Goal: Find specific page/section: Find specific page/section

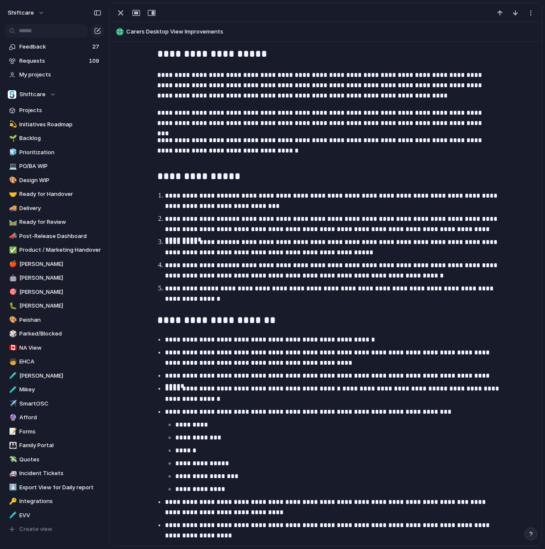
scroll to position [265, 0]
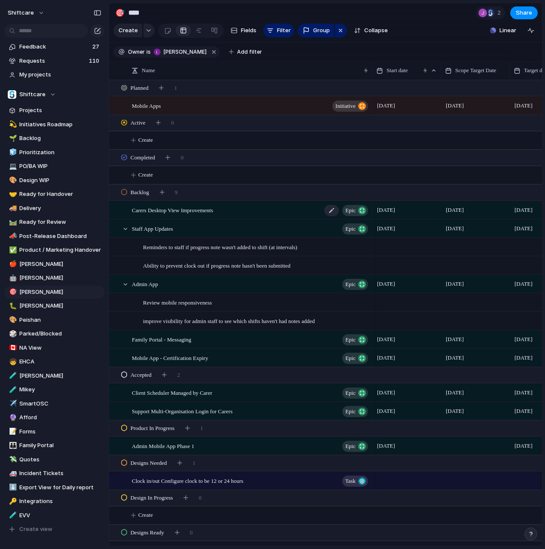
click at [242, 208] on div "Carers Desktop View Improvements Epic" at bounding box center [251, 210] width 238 height 18
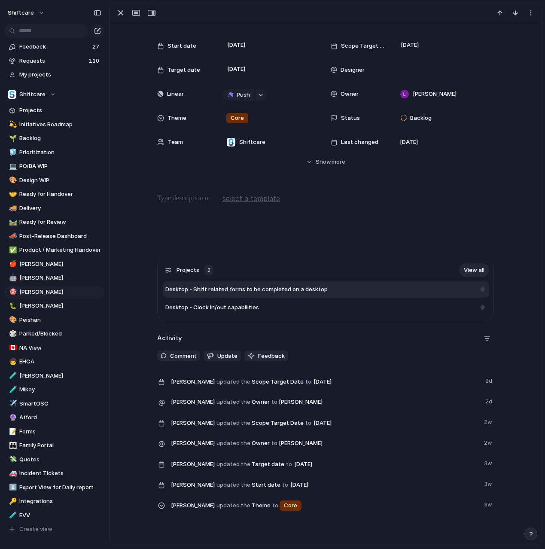
scroll to position [36, 0]
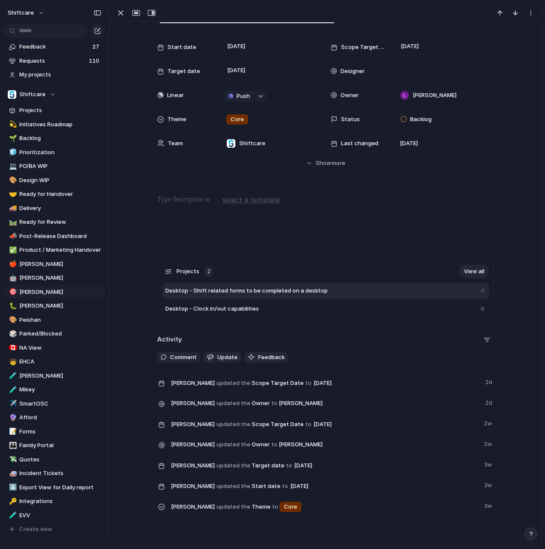
click at [253, 294] on span "Desktop - Shift related forms to be completed on a desktop" at bounding box center [246, 291] width 162 height 9
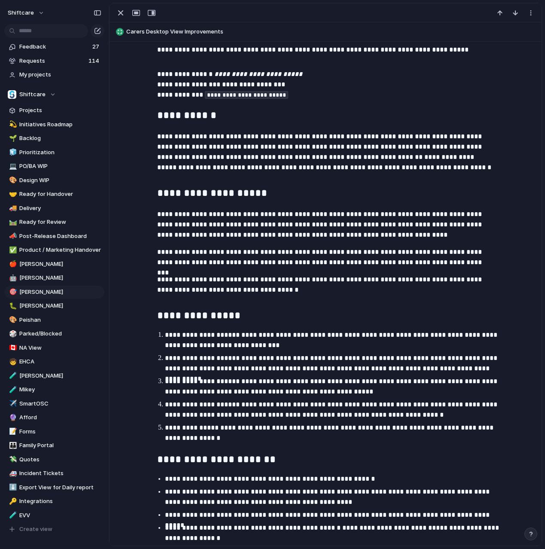
scroll to position [216, 0]
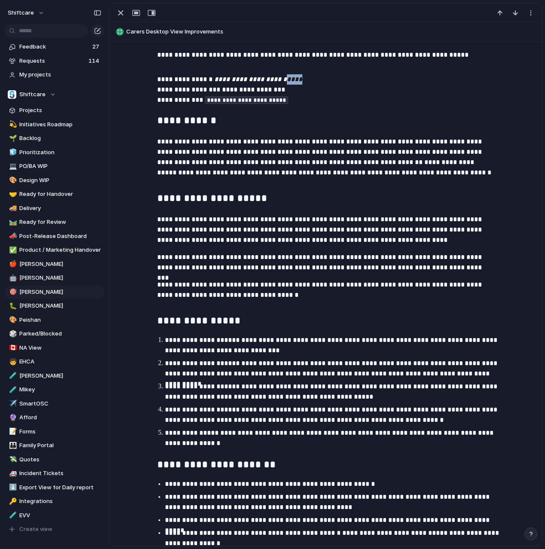
drag, startPoint x: 307, startPoint y: 76, endPoint x: 285, endPoint y: 76, distance: 21.9
click at [285, 76] on p "**********" at bounding box center [325, 89] width 337 height 31
drag, startPoint x: 273, startPoint y: 92, endPoint x: 261, endPoint y: 91, distance: 12.1
click at [261, 91] on p "**********" at bounding box center [325, 89] width 337 height 31
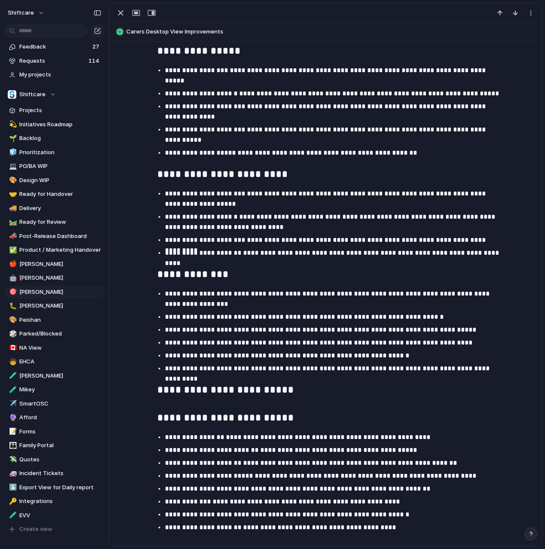
scroll to position [991, 0]
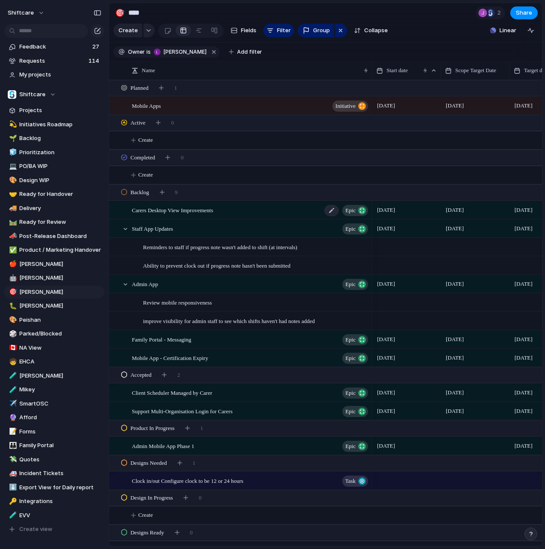
click at [189, 208] on span "Carers Desktop View Improvements" at bounding box center [172, 210] width 81 height 10
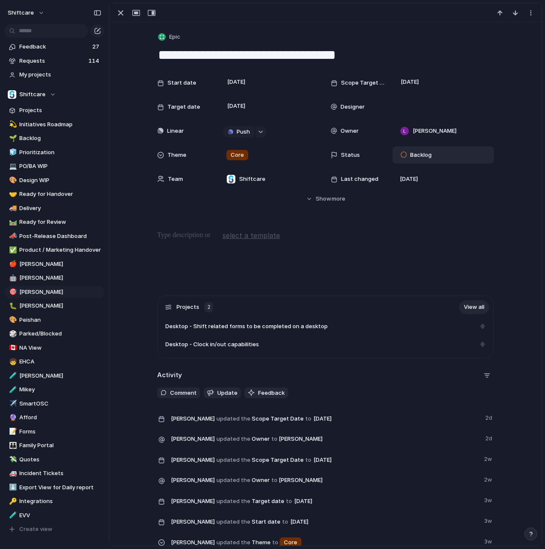
click at [420, 154] on span "Backlog" at bounding box center [420, 155] width 21 height 9
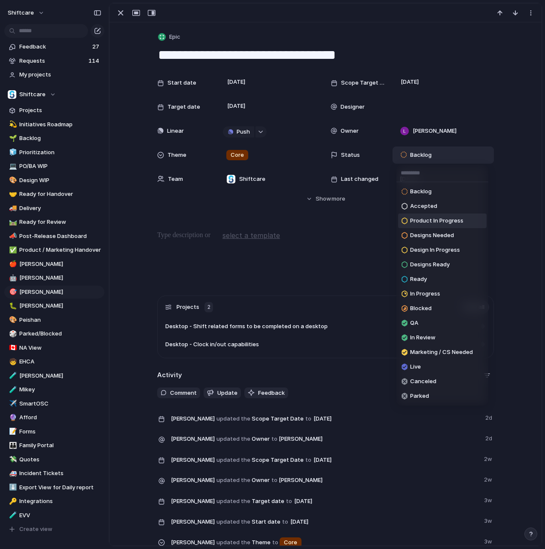
click at [426, 220] on span "Product In Progress" at bounding box center [436, 220] width 53 height 9
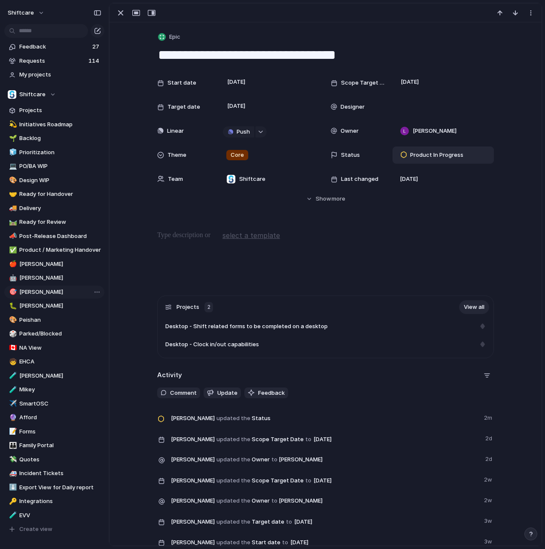
click at [60, 290] on span "[PERSON_NAME]" at bounding box center [60, 292] width 82 height 9
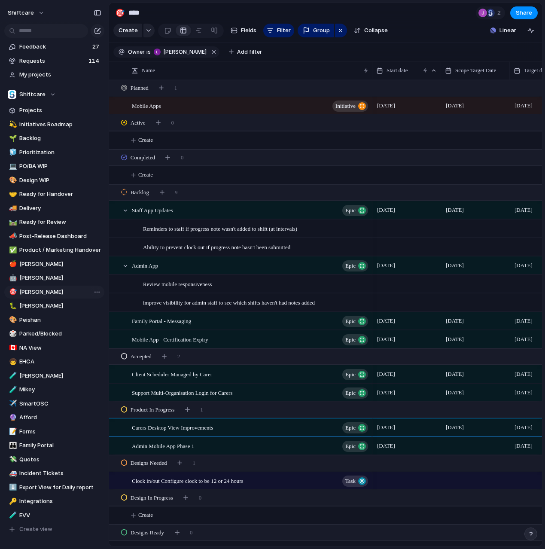
click at [60, 290] on span "[PERSON_NAME]" at bounding box center [60, 292] width 82 height 9
click at [173, 228] on span "Reminders to staff if progress note wasn't added to shift (at intervals)" at bounding box center [220, 228] width 154 height 10
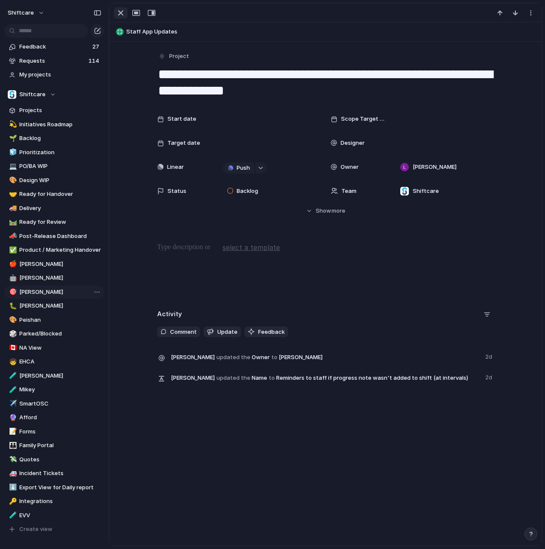
click at [118, 14] on div "button" at bounding box center [121, 13] width 10 height 10
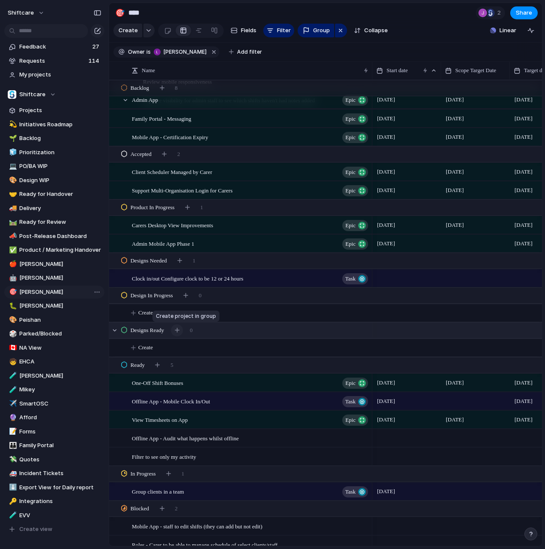
scroll to position [203, 0]
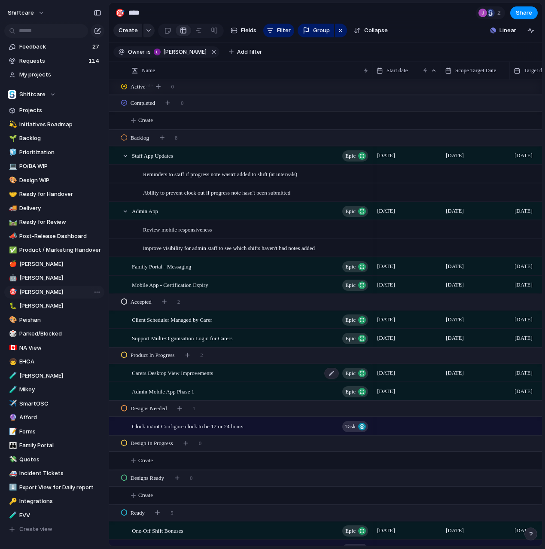
click at [169, 377] on span "Carers Desktop View Improvements" at bounding box center [172, 373] width 81 height 10
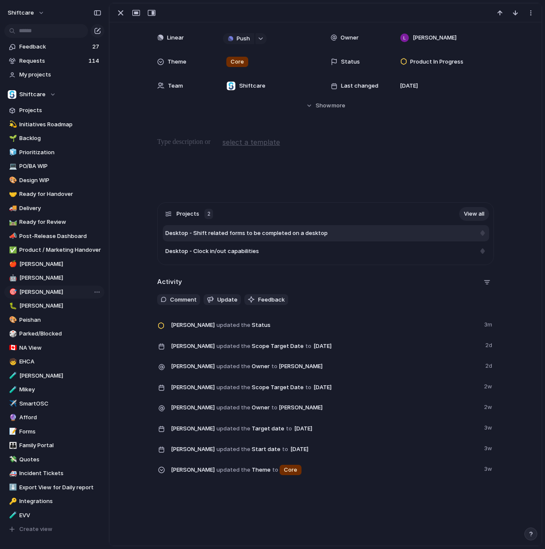
click at [221, 232] on span "Desktop - Shift related forms to be completed on a desktop" at bounding box center [246, 233] width 162 height 9
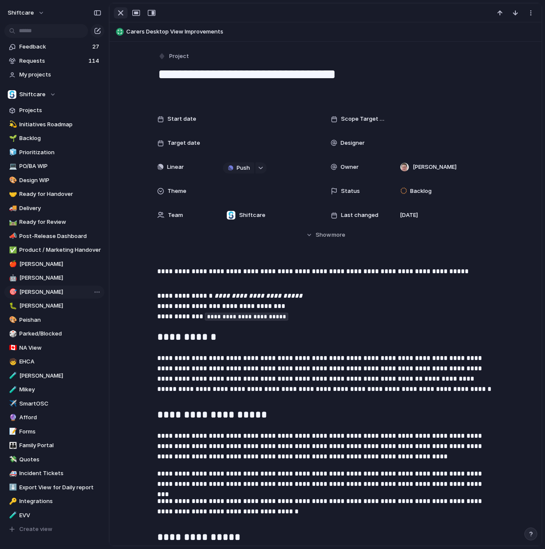
click at [120, 15] on div "button" at bounding box center [121, 13] width 10 height 10
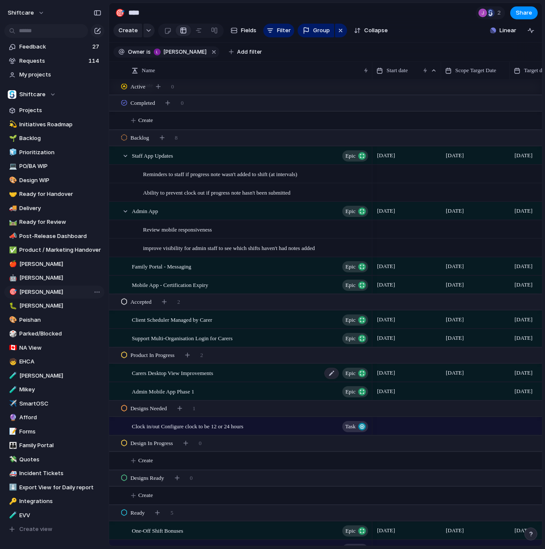
click at [194, 371] on span "Carers Desktop View Improvements" at bounding box center [172, 373] width 81 height 10
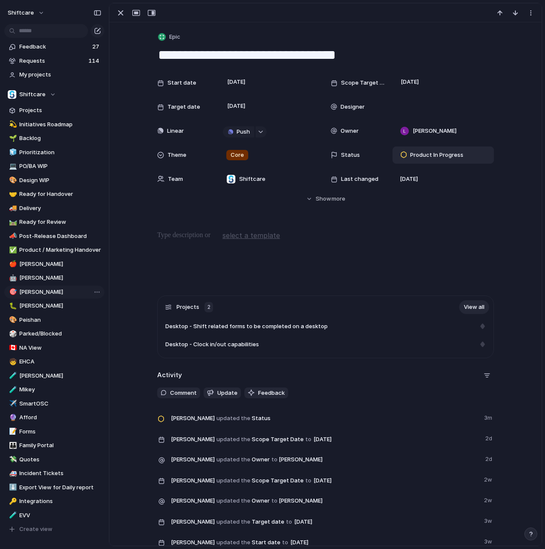
click at [424, 150] on div "Product In Progress" at bounding box center [433, 155] width 65 height 10
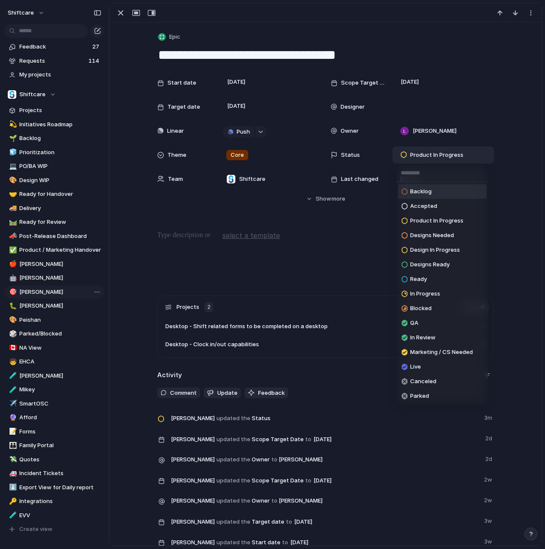
click at [428, 194] on span "Backlog" at bounding box center [420, 191] width 21 height 9
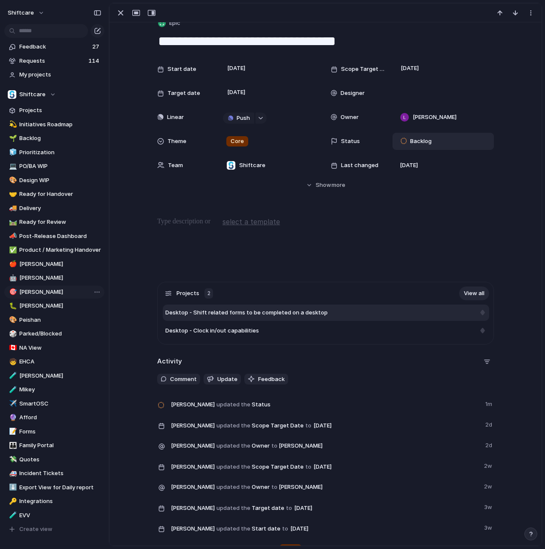
click at [237, 311] on span "Desktop - Shift related forms to be completed on a desktop" at bounding box center [246, 312] width 162 height 9
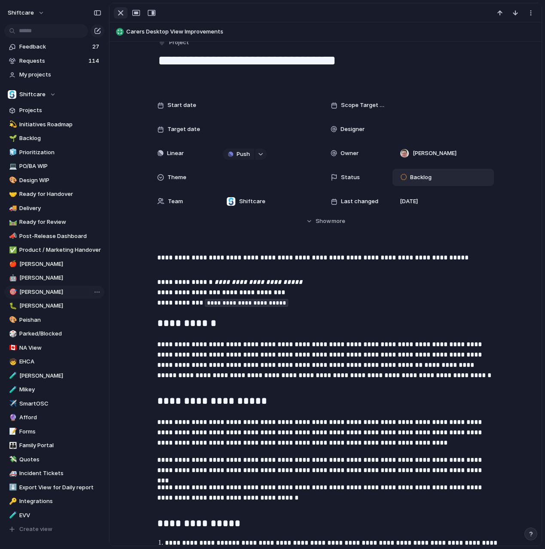
click at [117, 11] on div "button" at bounding box center [121, 13] width 10 height 10
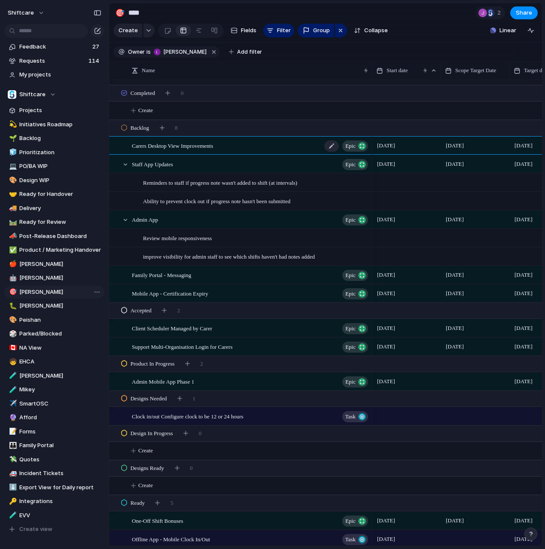
click at [205, 150] on span "Carers Desktop View Improvements" at bounding box center [172, 145] width 81 height 10
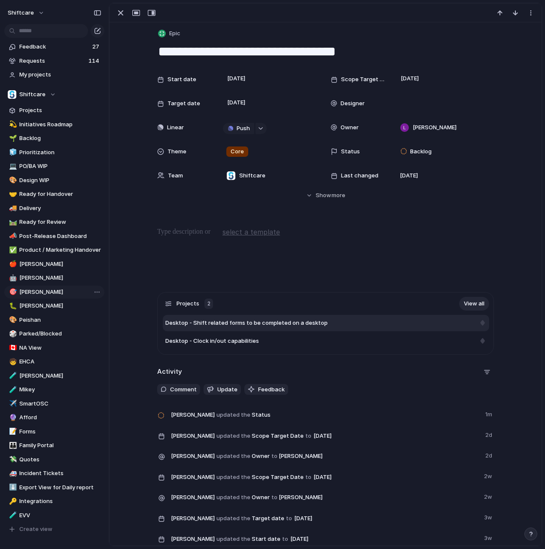
click at [240, 331] on div "Desktop - Shift related forms to be completed on a desktop" at bounding box center [326, 323] width 326 height 16
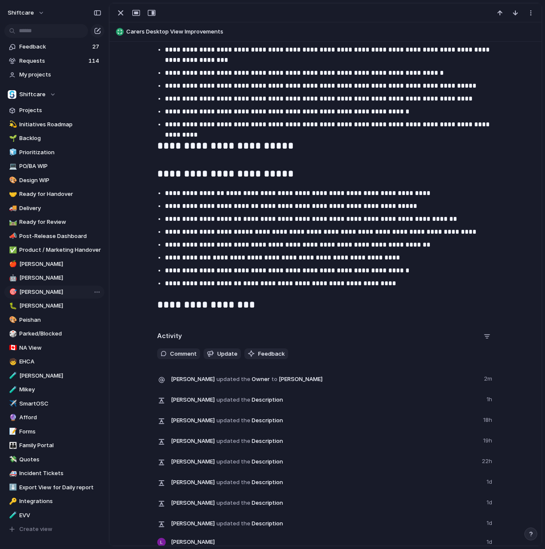
scroll to position [1231, 0]
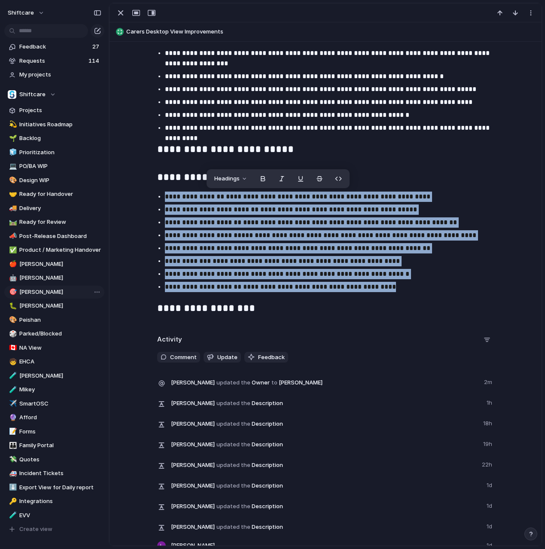
drag, startPoint x: 387, startPoint y: 289, endPoint x: 162, endPoint y: 194, distance: 243.9
click at [162, 194] on ul "**********" at bounding box center [325, 242] width 352 height 101
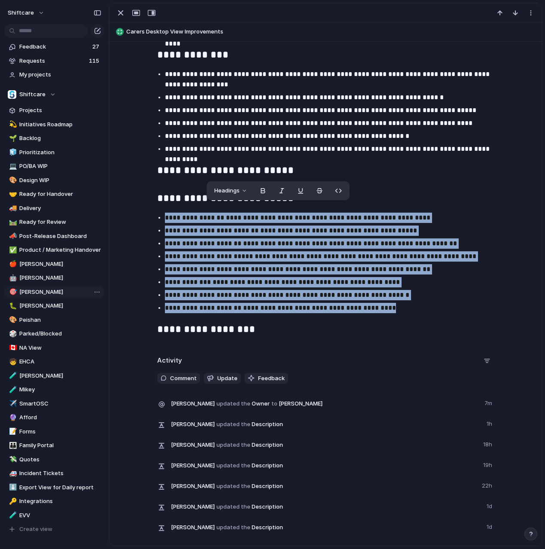
scroll to position [1207, 0]
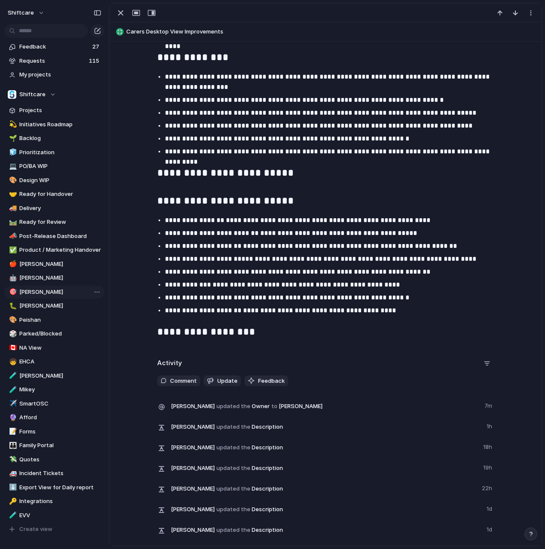
click at [341, 302] on p "**********" at bounding box center [333, 298] width 337 height 10
click at [376, 310] on p "**********" at bounding box center [333, 310] width 337 height 10
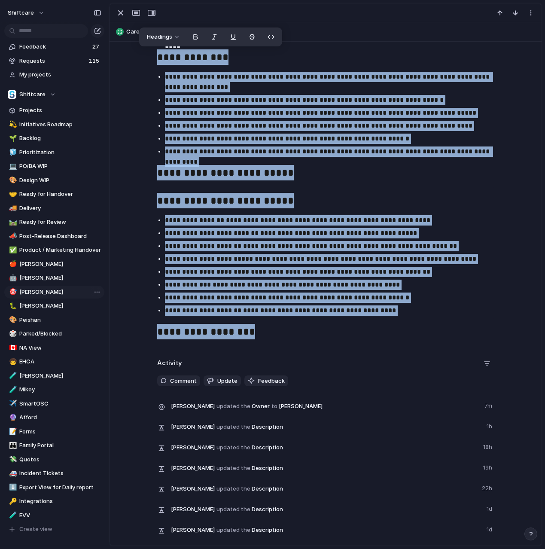
drag, startPoint x: 255, startPoint y: 330, endPoint x: 154, endPoint y: 54, distance: 293.8
click at [150, 9] on div "**********" at bounding box center [325, 274] width 433 height 543
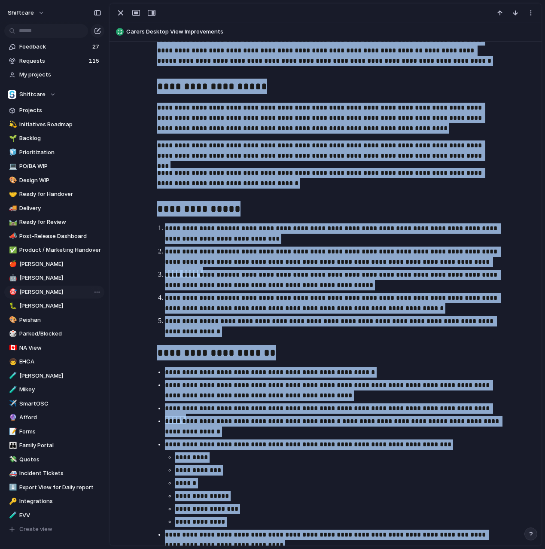
scroll to position [0, 0]
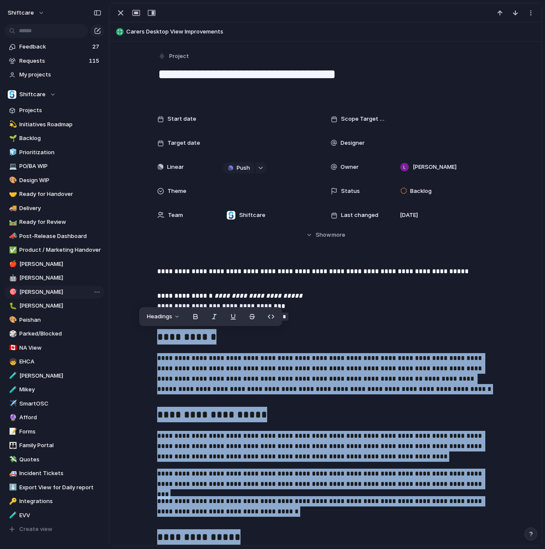
drag, startPoint x: 268, startPoint y: 340, endPoint x: 156, endPoint y: 341, distance: 112.6
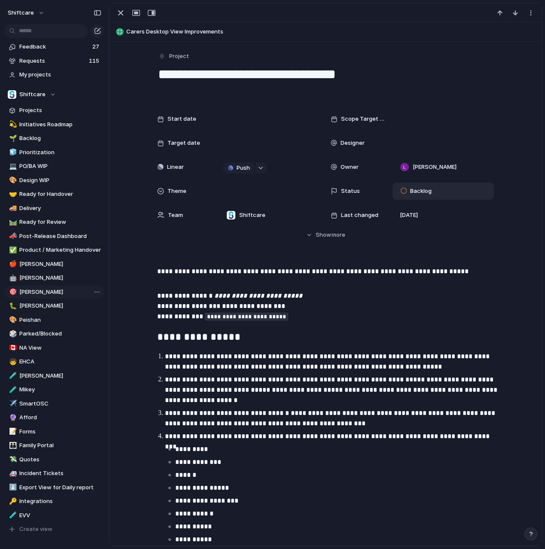
click at [412, 184] on div "Backlog" at bounding box center [443, 191] width 101 height 17
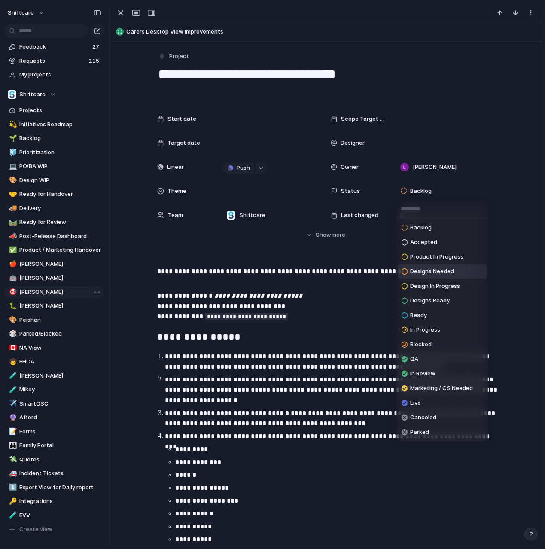
click at [442, 274] on span "Designs Needed" at bounding box center [432, 271] width 44 height 9
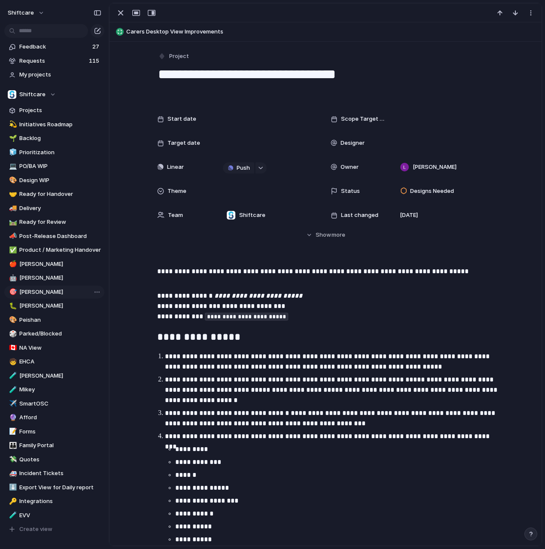
click at [378, 371] on p "**********" at bounding box center [333, 361] width 337 height 21
click at [119, 12] on div "button" at bounding box center [121, 13] width 10 height 10
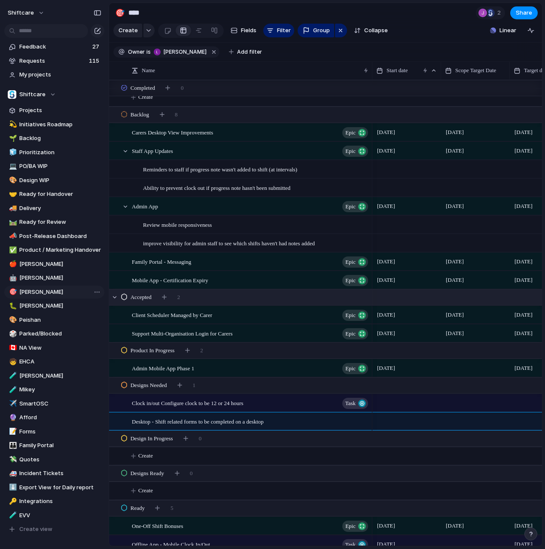
scroll to position [79, 0]
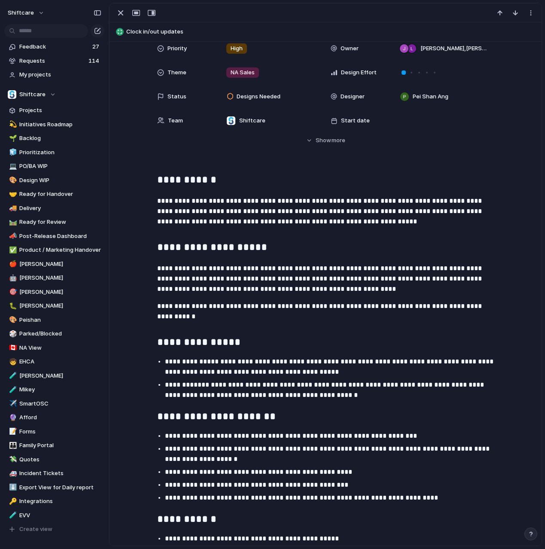
scroll to position [53, 0]
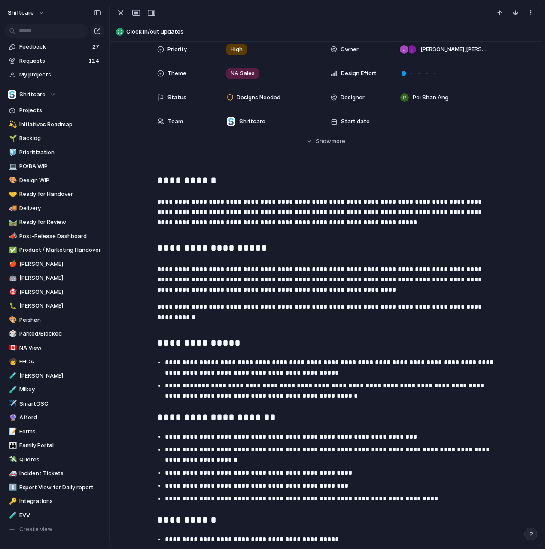
click at [261, 251] on h2 "**********" at bounding box center [325, 248] width 337 height 17
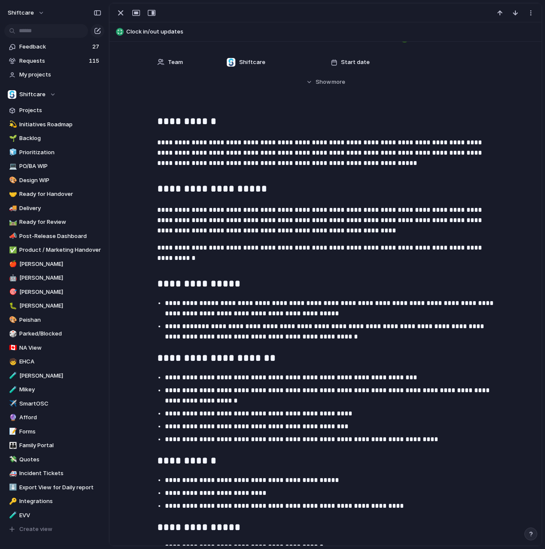
scroll to position [112, 0]
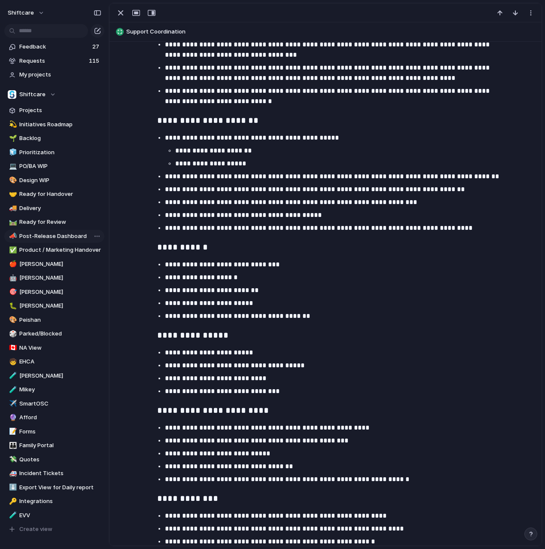
scroll to position [564, 0]
